Goal: Information Seeking & Learning: Learn about a topic

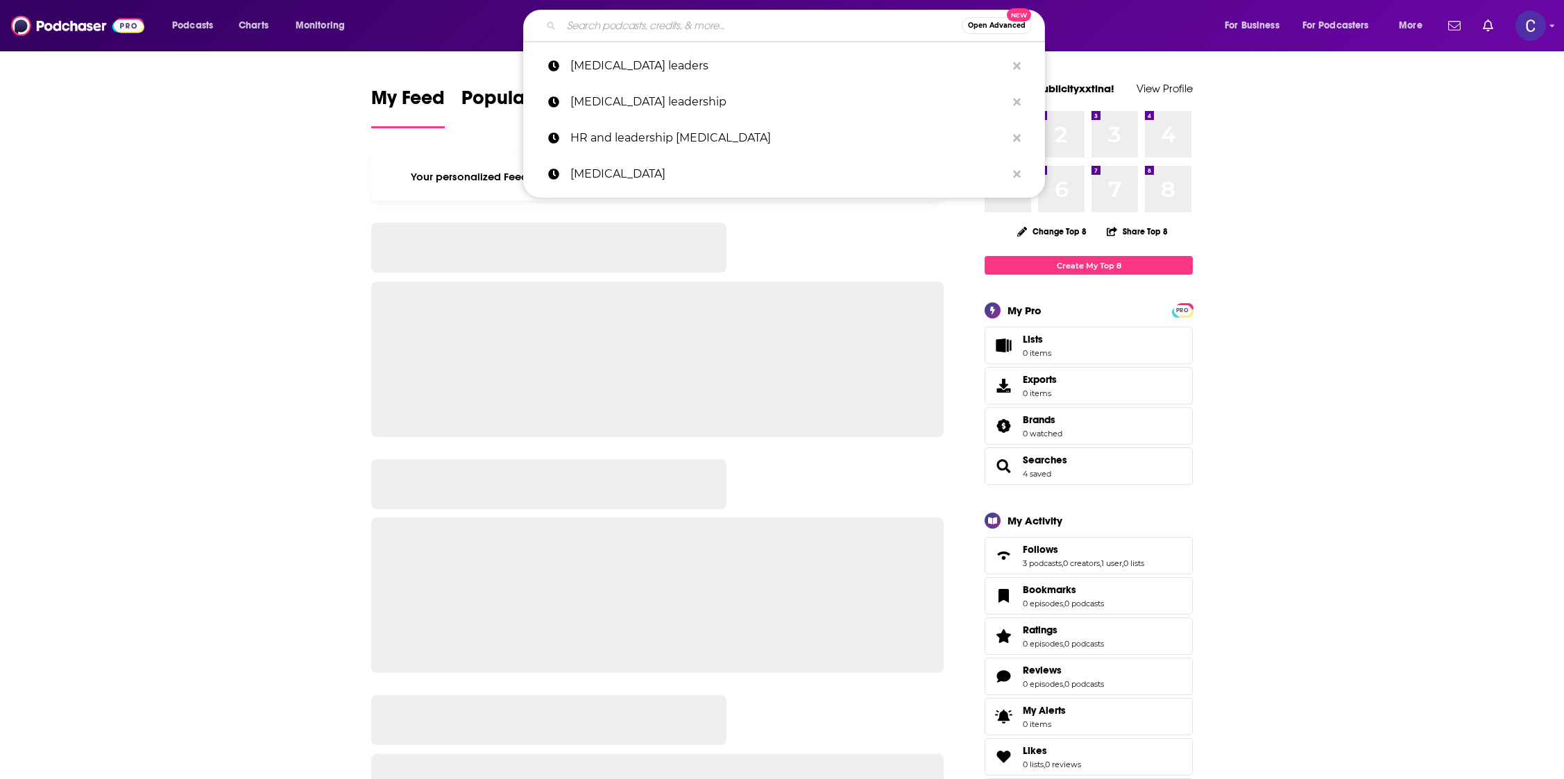
click at [727, 25] on input "Search podcasts, credits, & more..." at bounding box center [761, 26] width 400 height 22
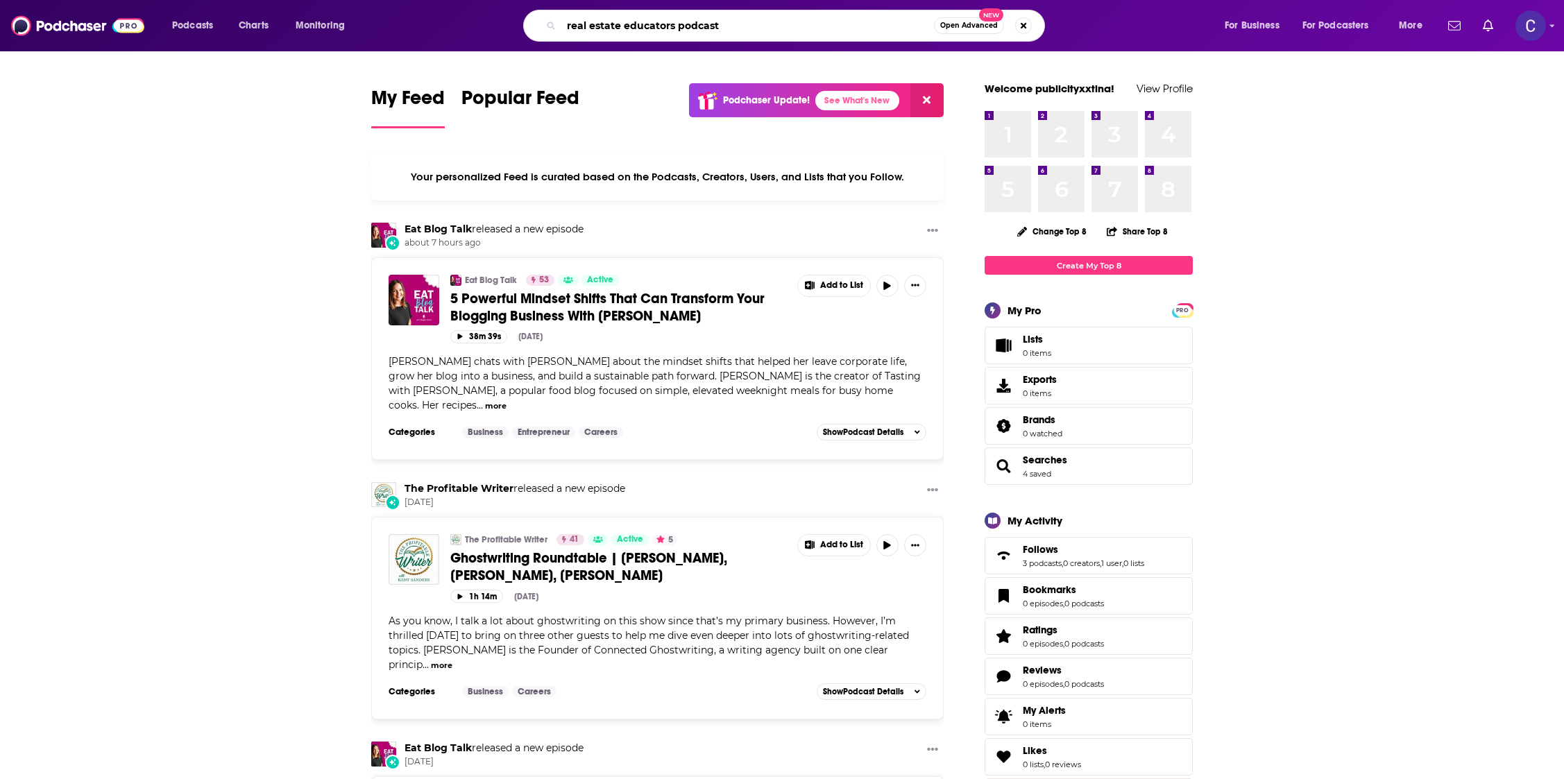
type input "real estate educators podcast"
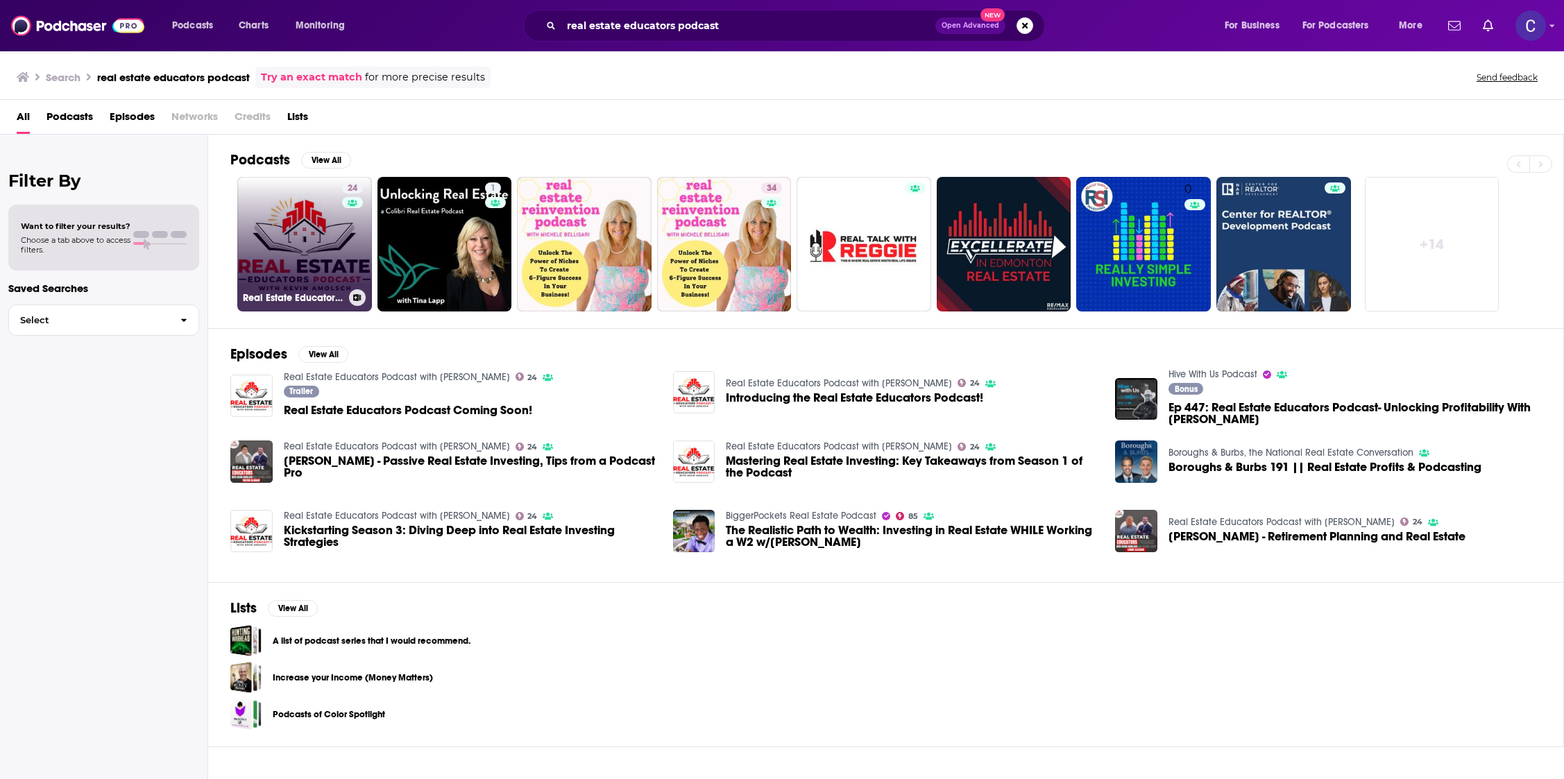
click at [331, 233] on link "24 Real Estate Educators Podcast with Kevin Amolsch" at bounding box center [304, 244] width 135 height 135
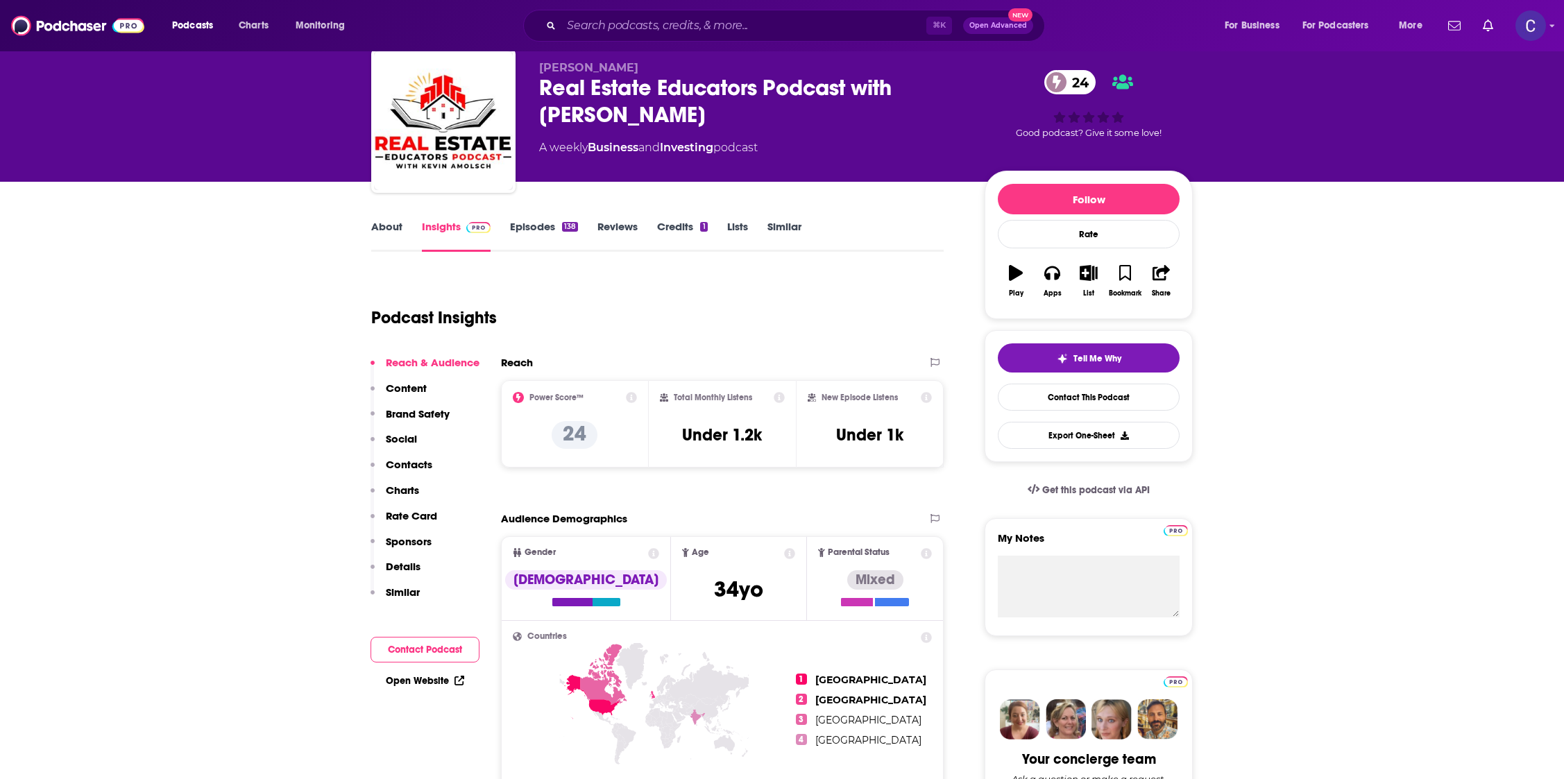
scroll to position [24, 0]
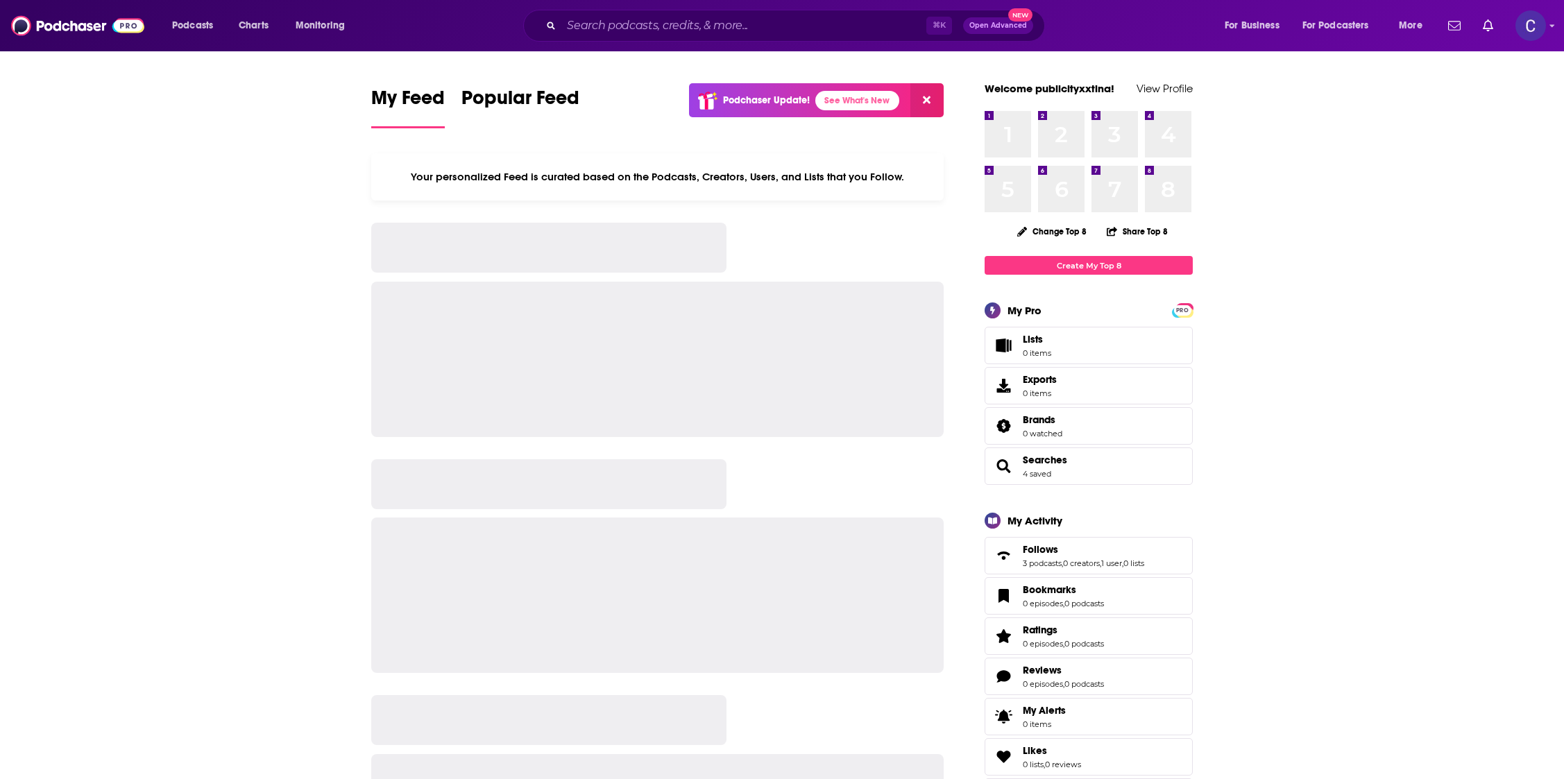
click at [747, 37] on div "⌘ K Open Advanced New" at bounding box center [784, 26] width 522 height 32
click at [748, 29] on input "Search podcasts, credits, & more..." at bounding box center [743, 26] width 365 height 22
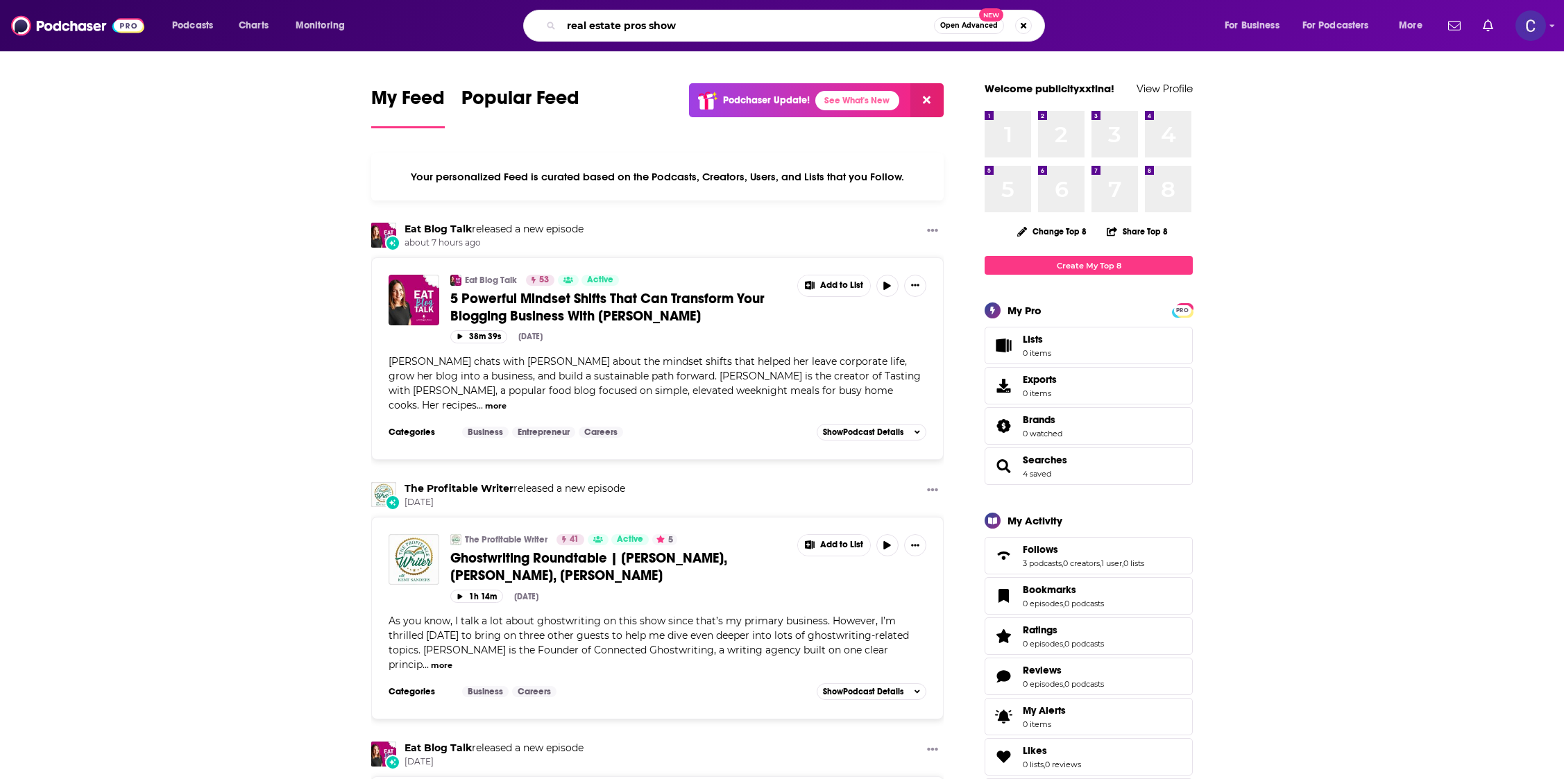
type input "real estate pros show"
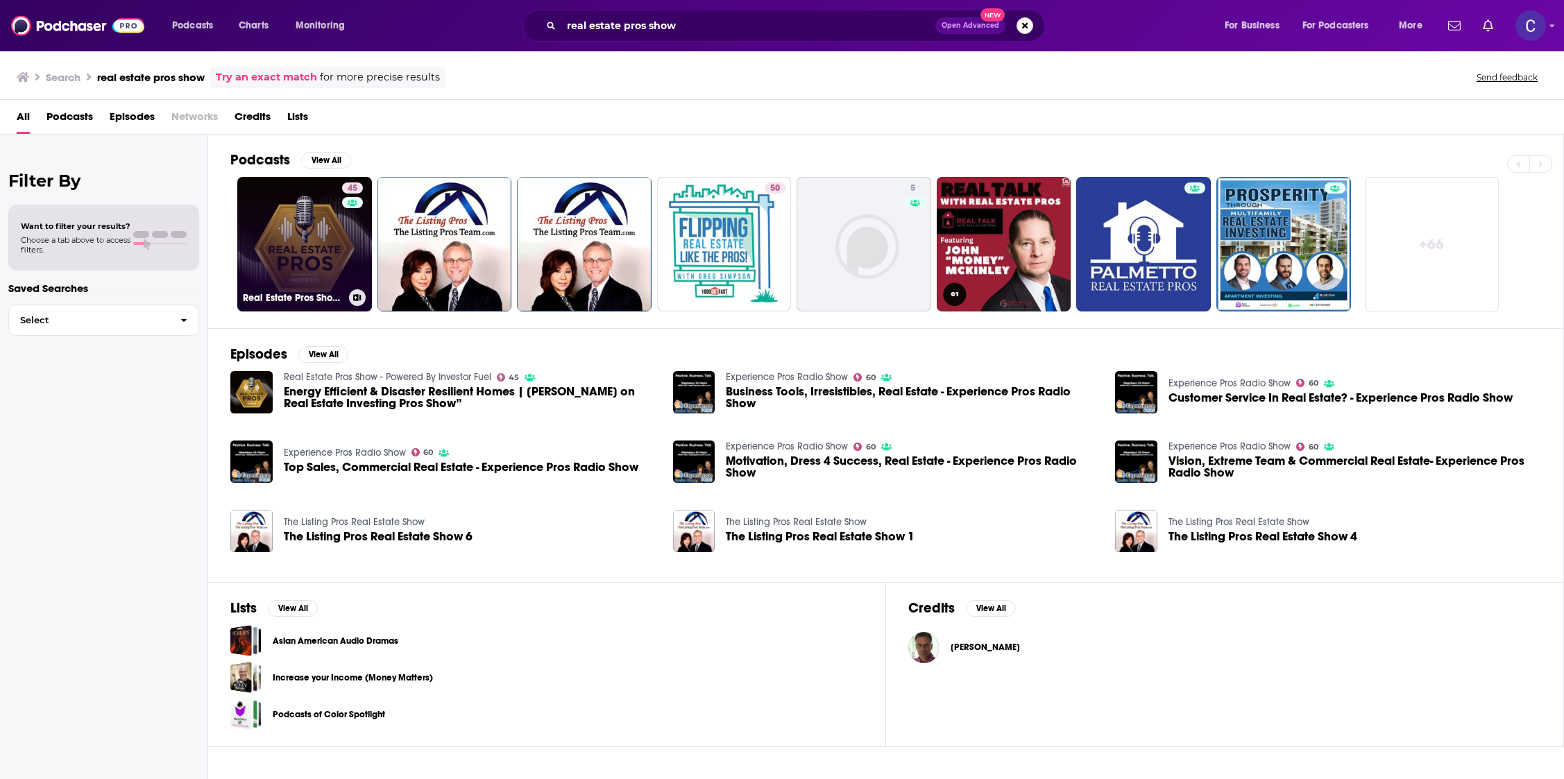
click at [340, 255] on link "45 Real Estate Pros Show - Powered By Investor Fuel" at bounding box center [304, 244] width 135 height 135
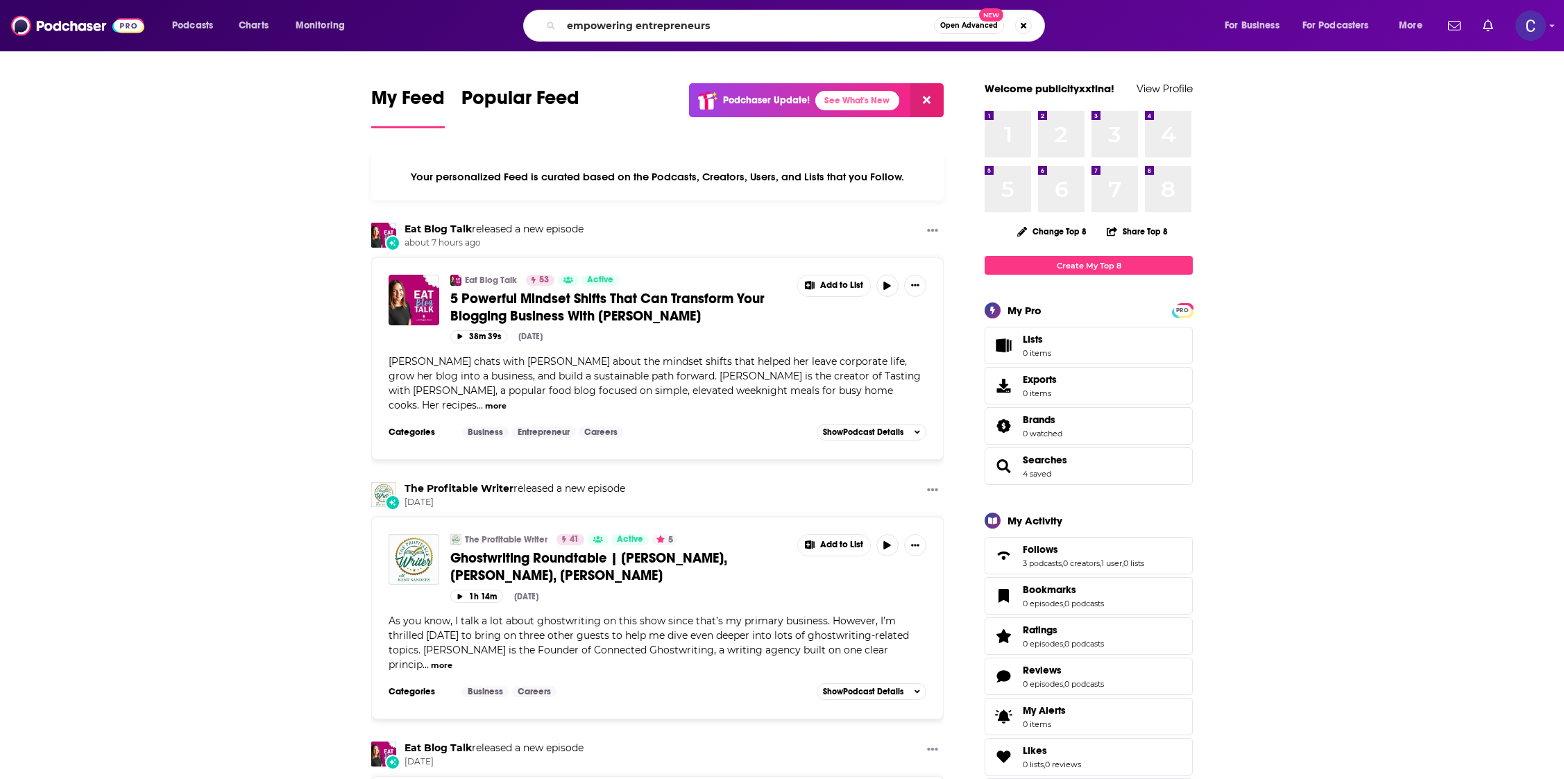
type input "empowering entrepreneurs"
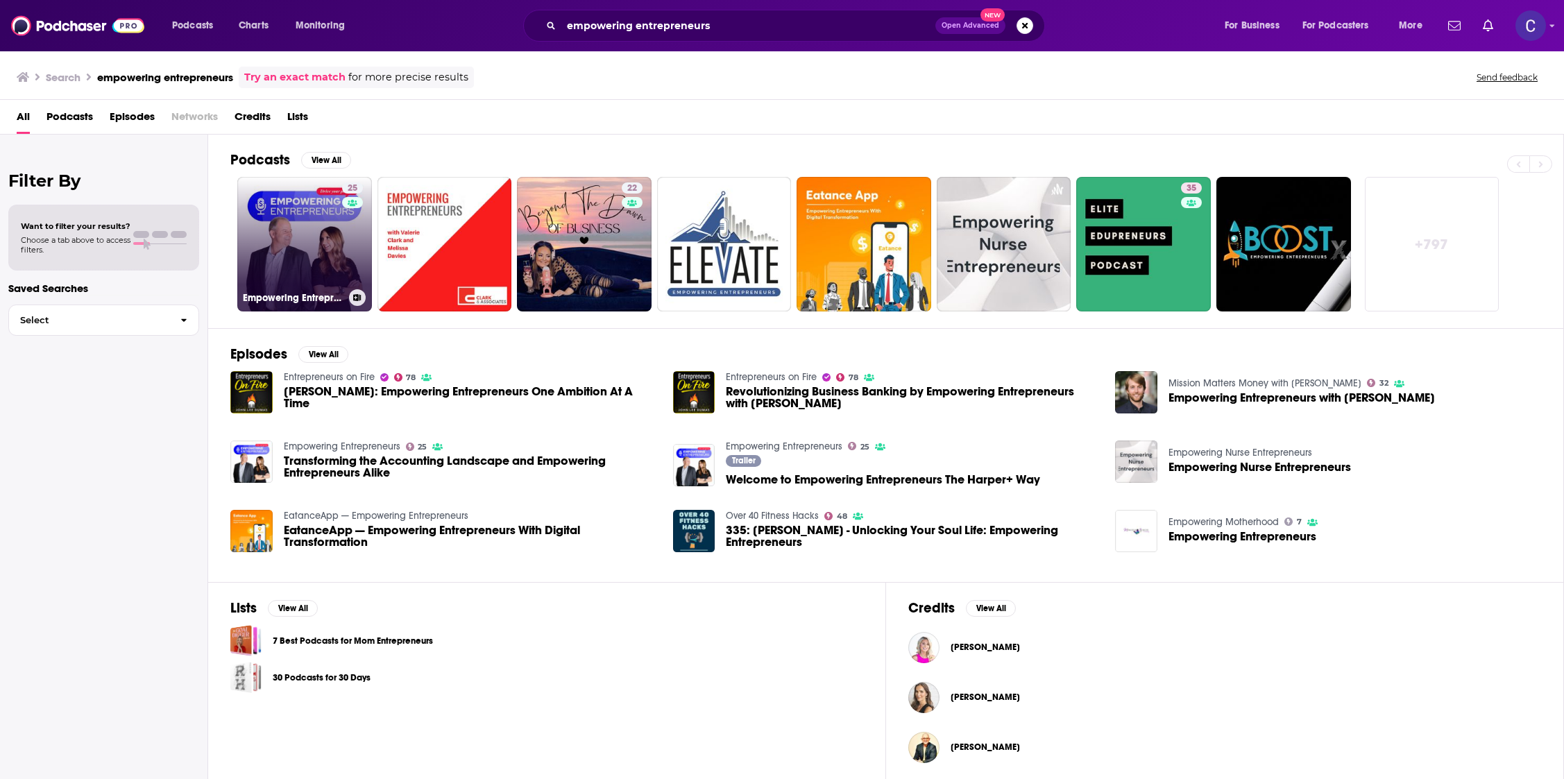
click at [280, 239] on link "25 Empowering Entrepreneurs" at bounding box center [304, 244] width 135 height 135
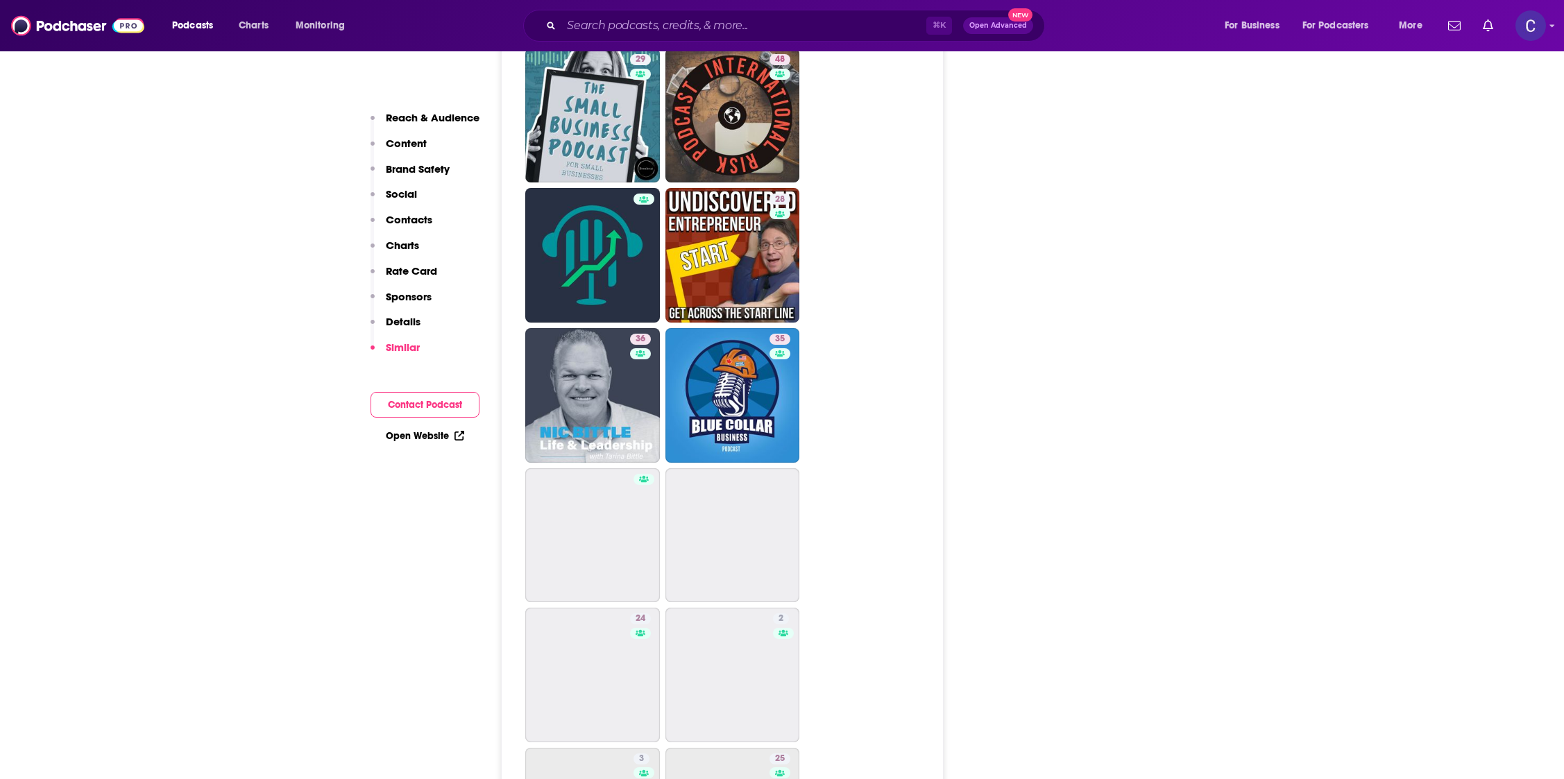
scroll to position [3116, 0]
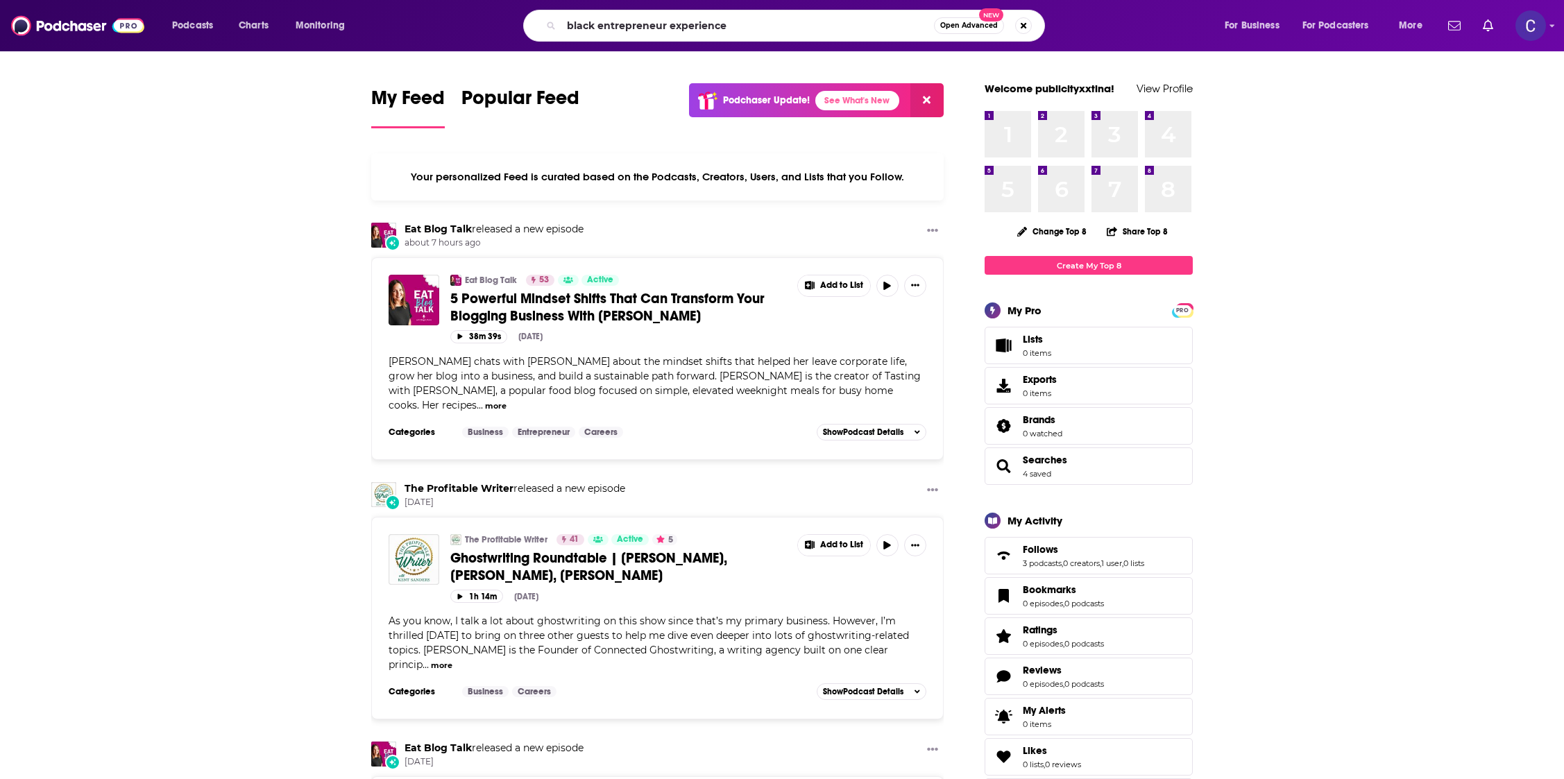
type input "black entrepreneur experience"
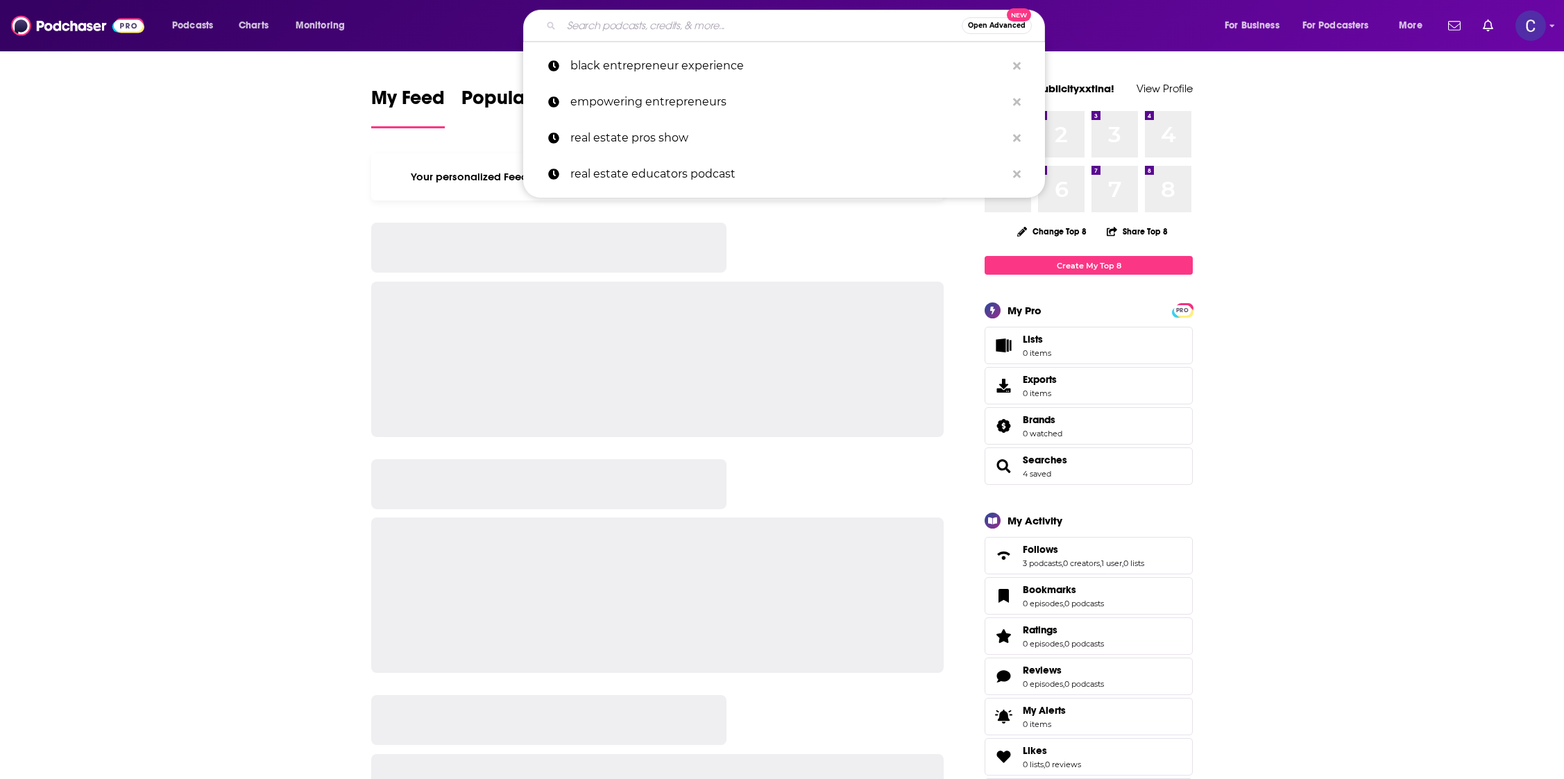
click at [658, 33] on input "Search podcasts, credits, & more..." at bounding box center [761, 26] width 400 height 22
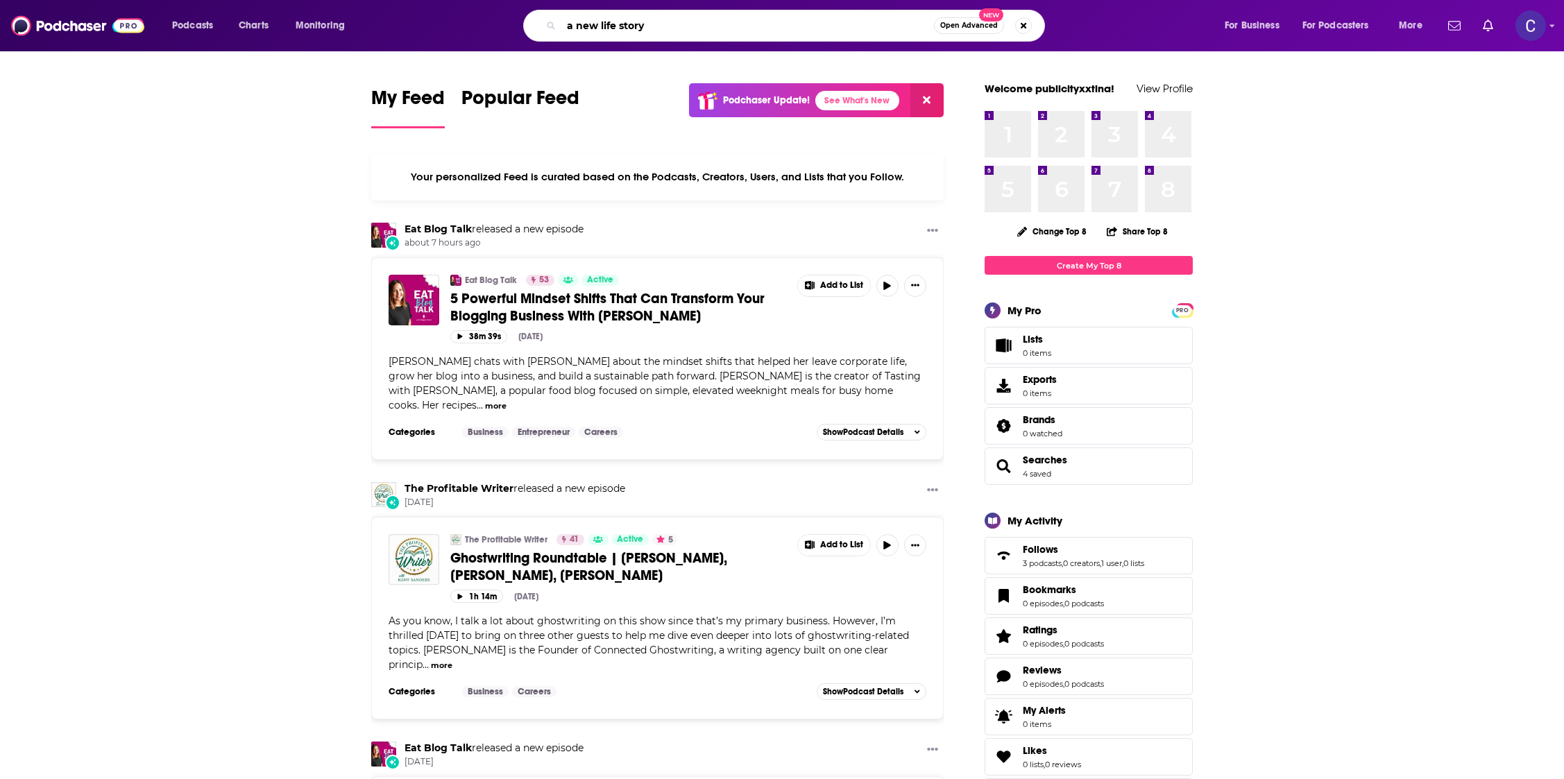
type input "a new life story"
